Goal: Task Accomplishment & Management: Manage account settings

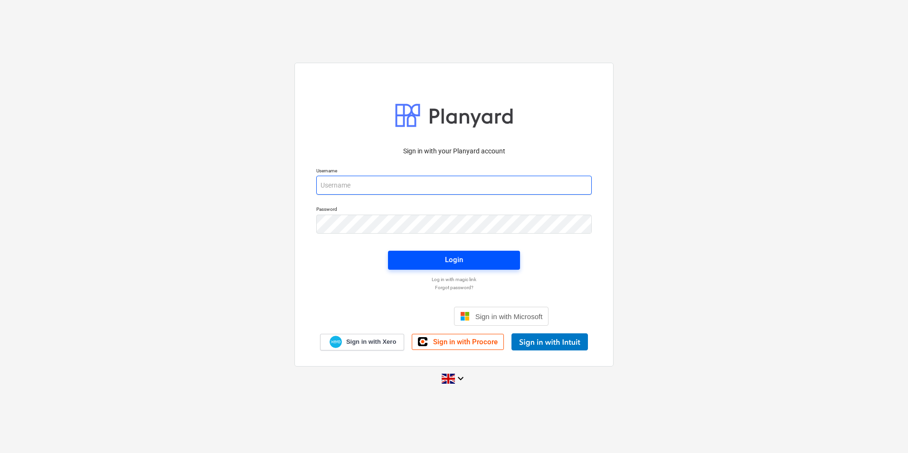
type input "[PERSON_NAME][EMAIL_ADDRESS][DOMAIN_NAME]"
click at [442, 261] on span "Login" at bounding box center [453, 260] width 109 height 12
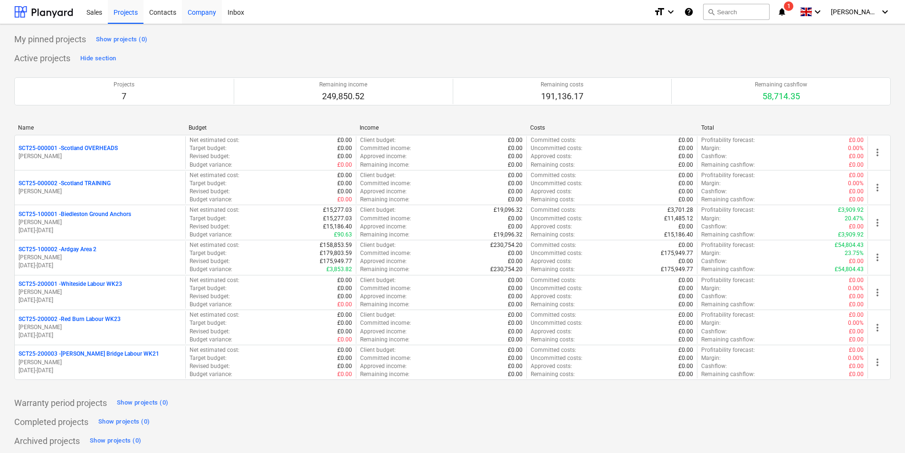
click at [206, 9] on div "Company" at bounding box center [202, 12] width 40 height 24
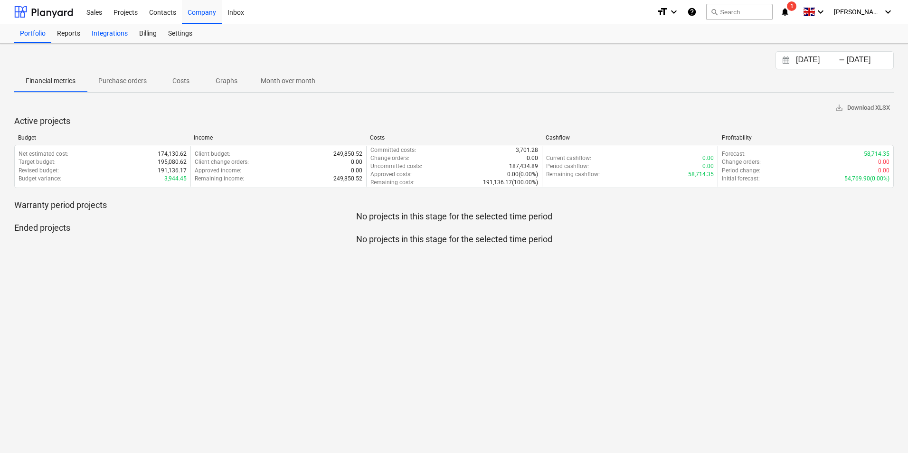
click at [115, 32] on div "Integrations" at bounding box center [109, 33] width 47 height 19
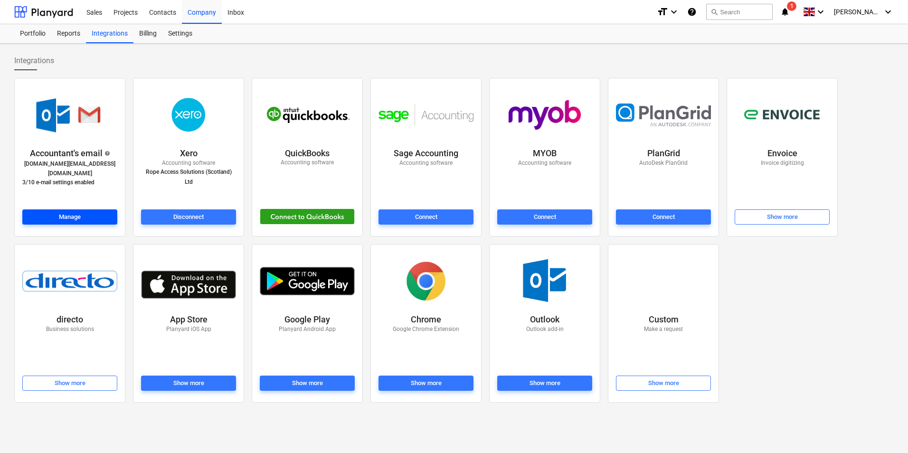
click at [98, 213] on span "Manage" at bounding box center [69, 217] width 87 height 11
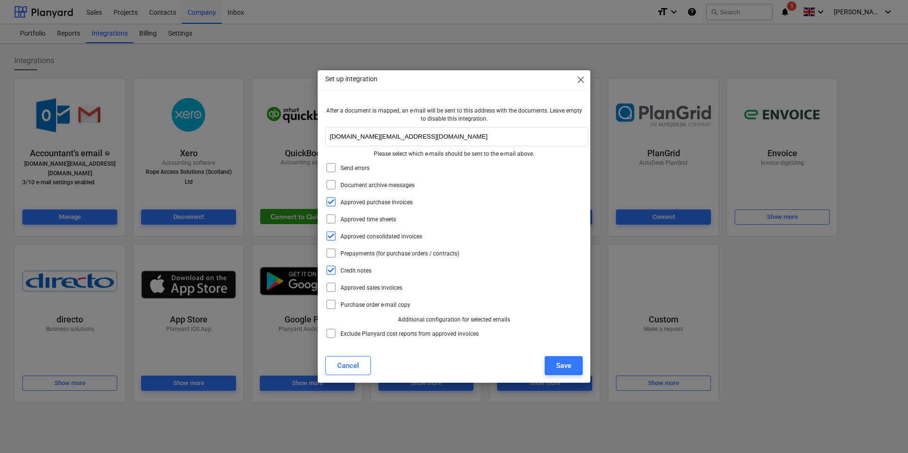
click at [332, 331] on icon at bounding box center [330, 333] width 11 height 11
click at [549, 367] on button "Save" at bounding box center [564, 365] width 38 height 19
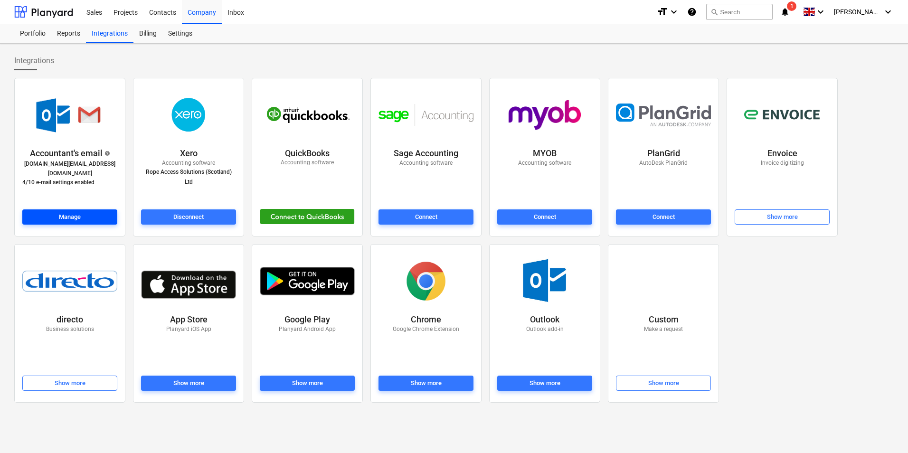
click at [81, 216] on div "Manage" at bounding box center [70, 217] width 22 height 11
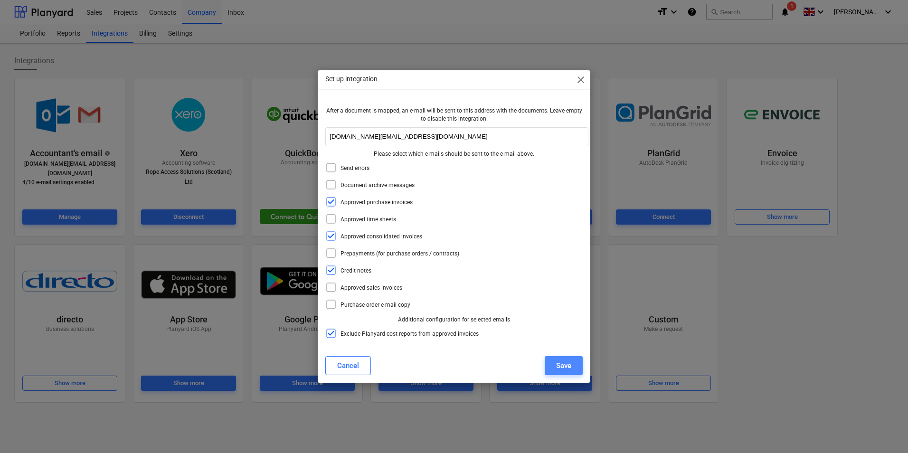
click at [559, 368] on div "Save" at bounding box center [563, 365] width 15 height 12
